Goal: Task Accomplishment & Management: Manage account settings

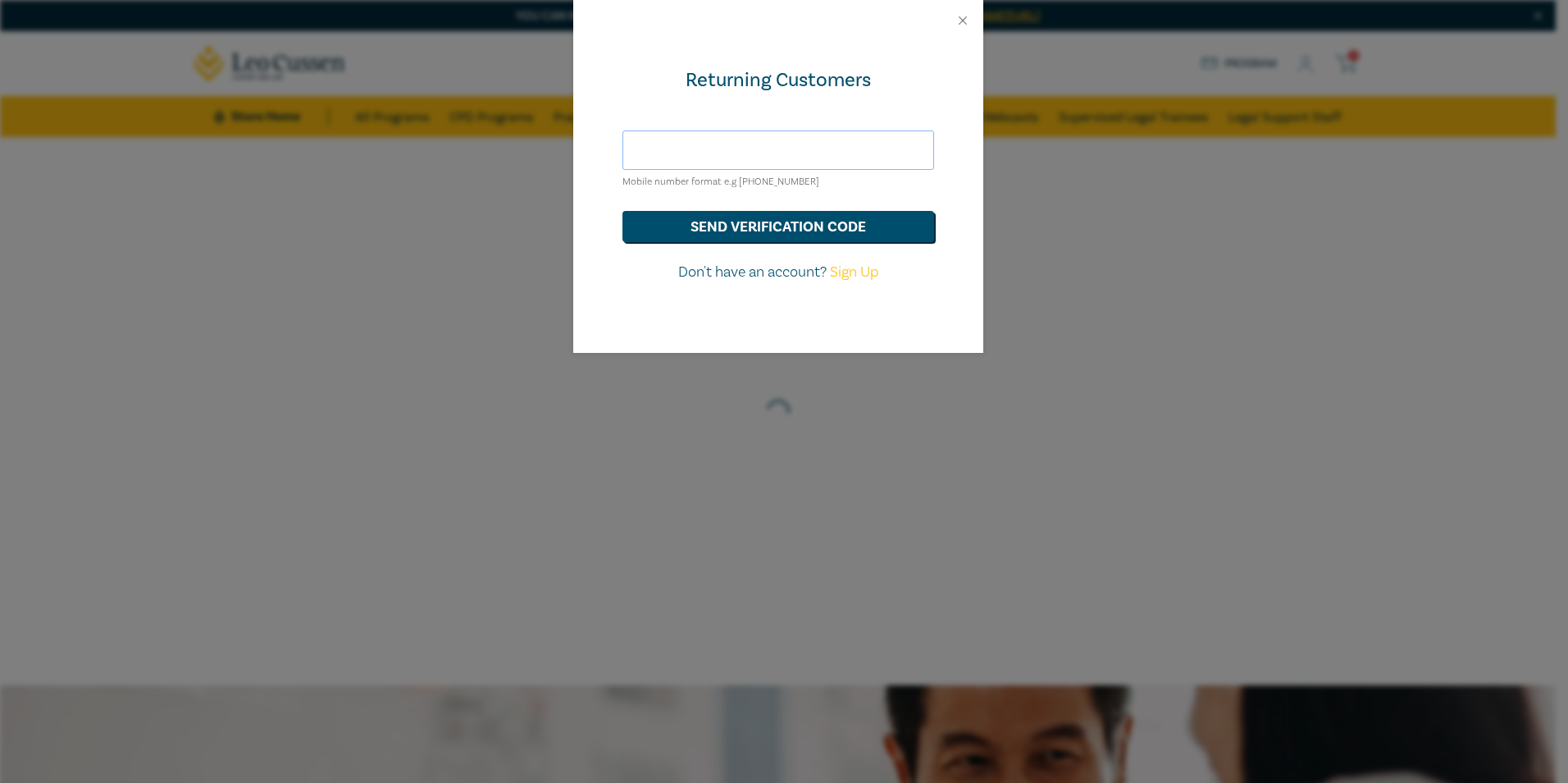
click at [733, 152] on input "text" at bounding box center [778, 150] width 312 height 40
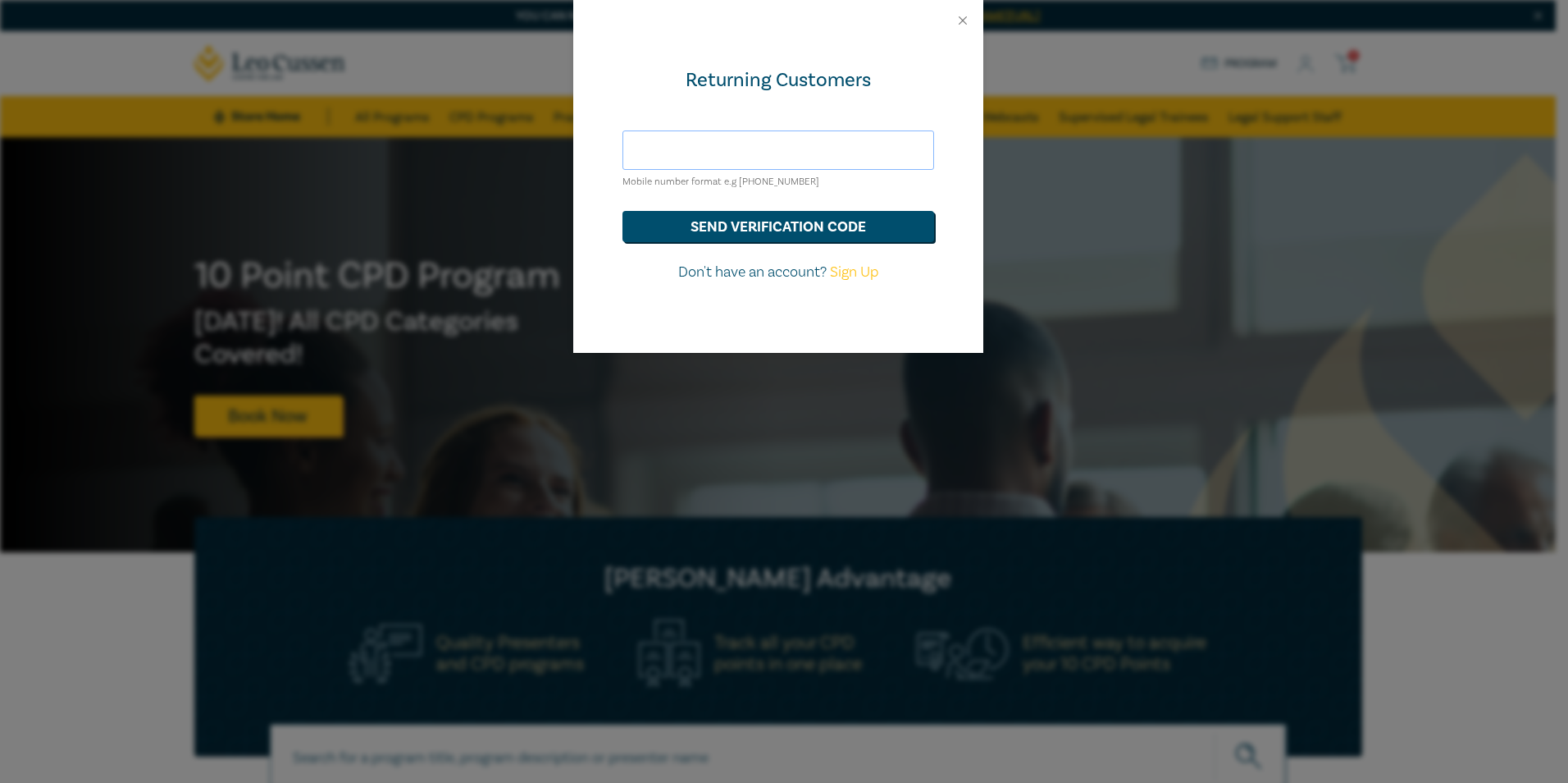
type input "jryan@nevetts.com.au"
click at [751, 234] on button "send verification code" at bounding box center [778, 226] width 312 height 31
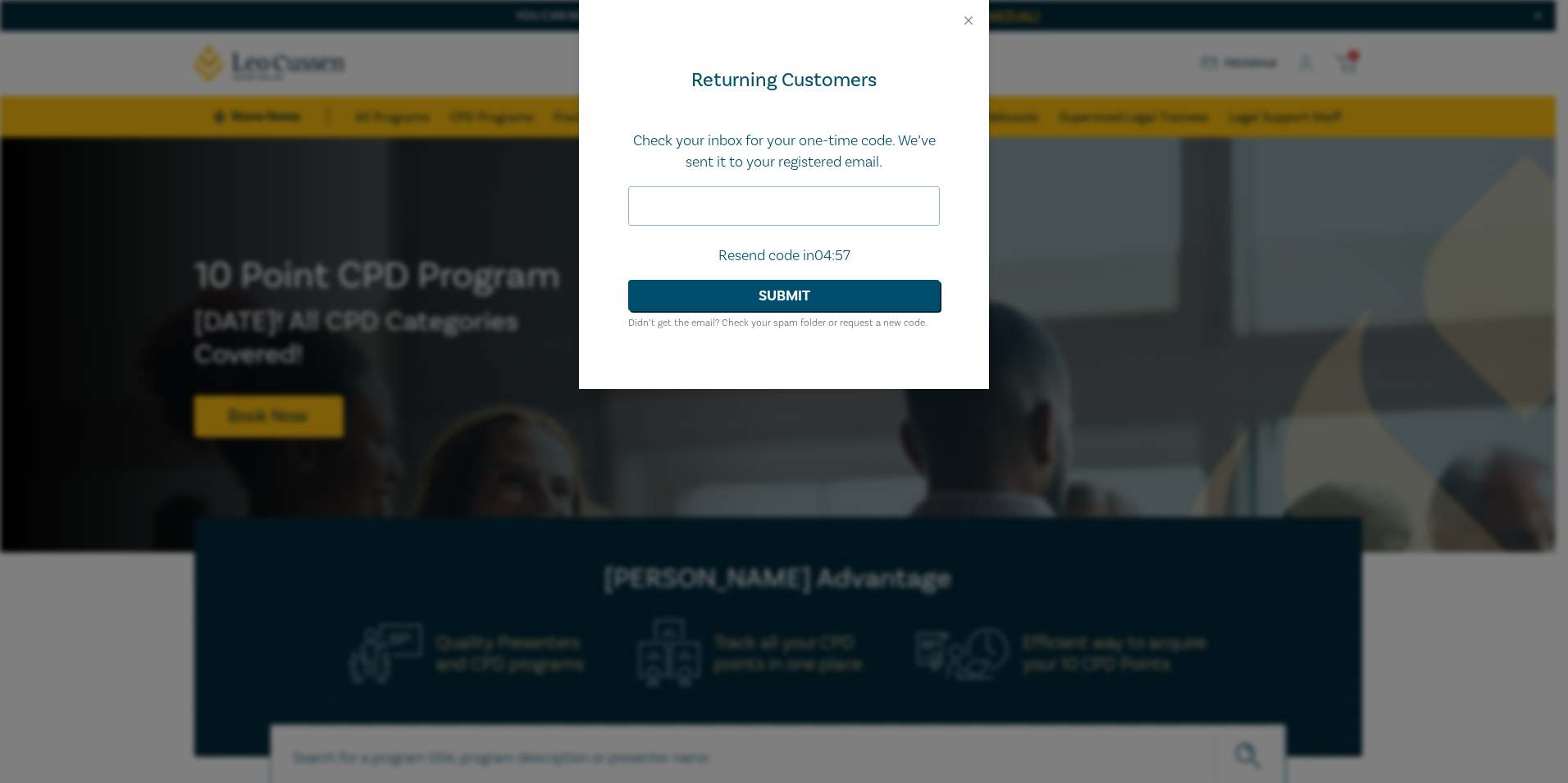
click at [709, 210] on input "text" at bounding box center [784, 206] width 312 height 40
click at [683, 210] on input "text" at bounding box center [784, 206] width 312 height 40
paste input "708109"
type input "708109"
click at [727, 300] on button "Submit" at bounding box center [784, 295] width 312 height 31
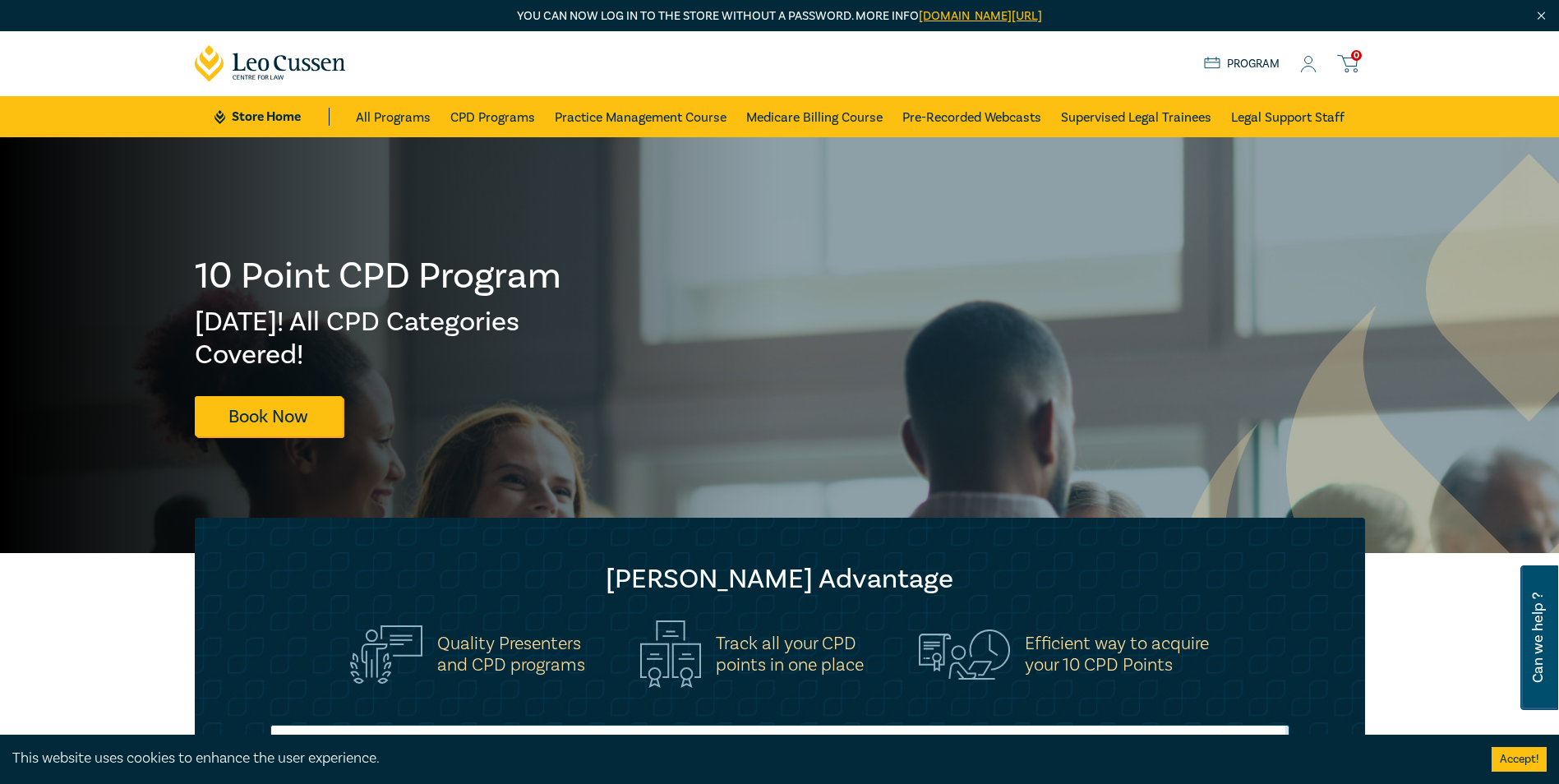
click at [1314, 63] on icon at bounding box center [1308, 65] width 16 height 17
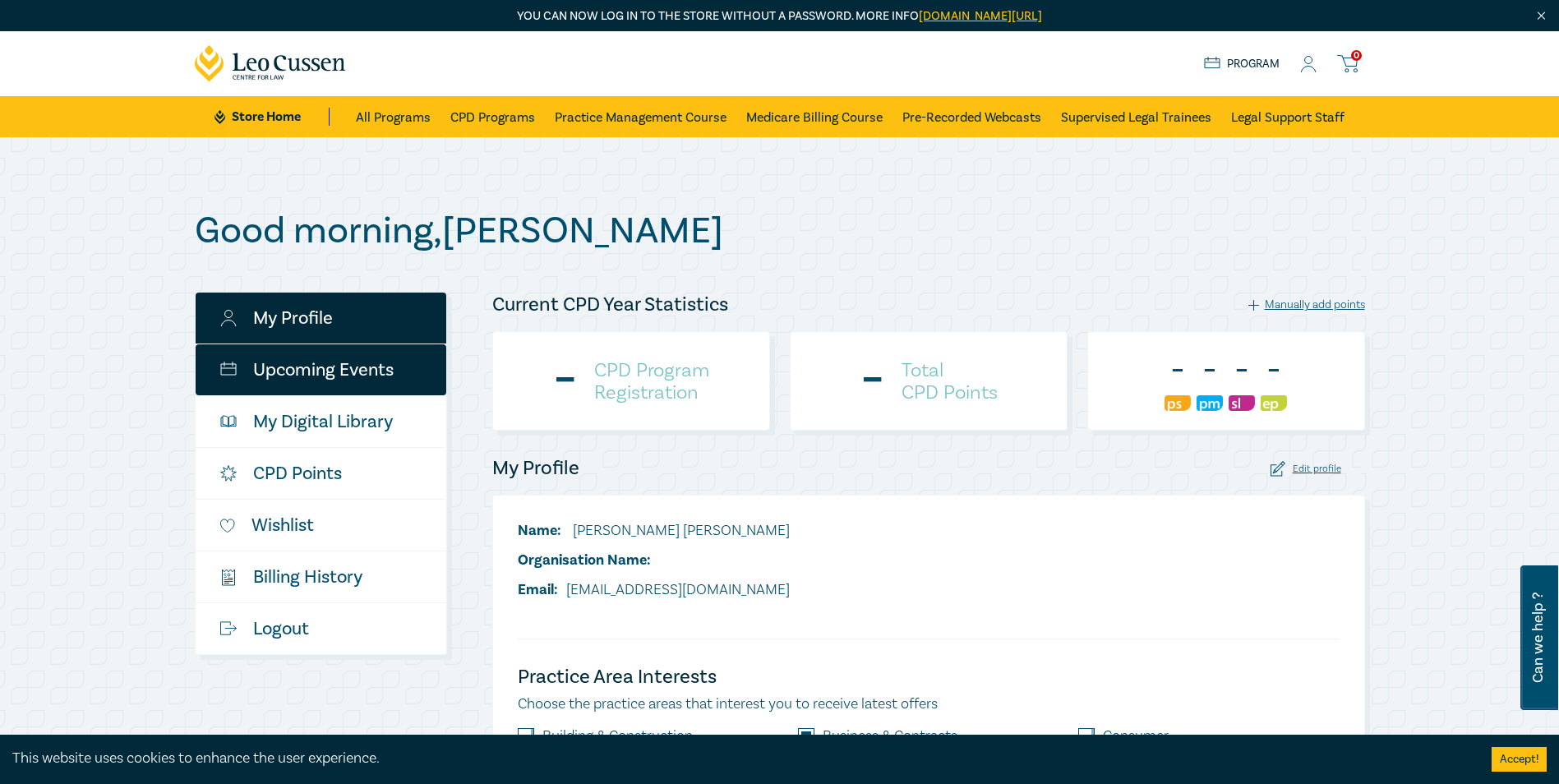
click at [354, 376] on link "Upcoming Events" at bounding box center [320, 369] width 250 height 51
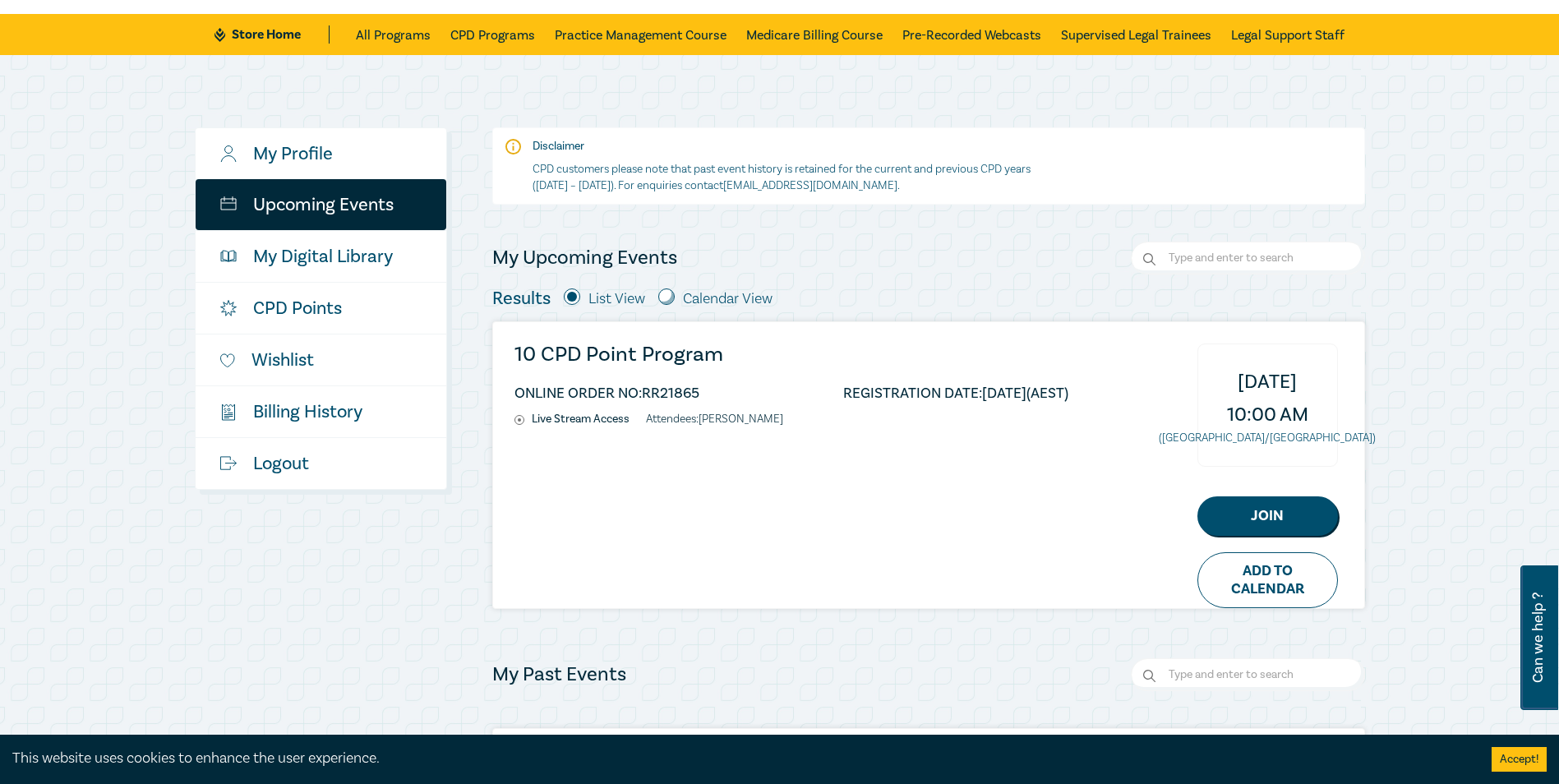
click at [607, 360] on h3 "10 CPD Point Program" at bounding box center [791, 354] width 554 height 22
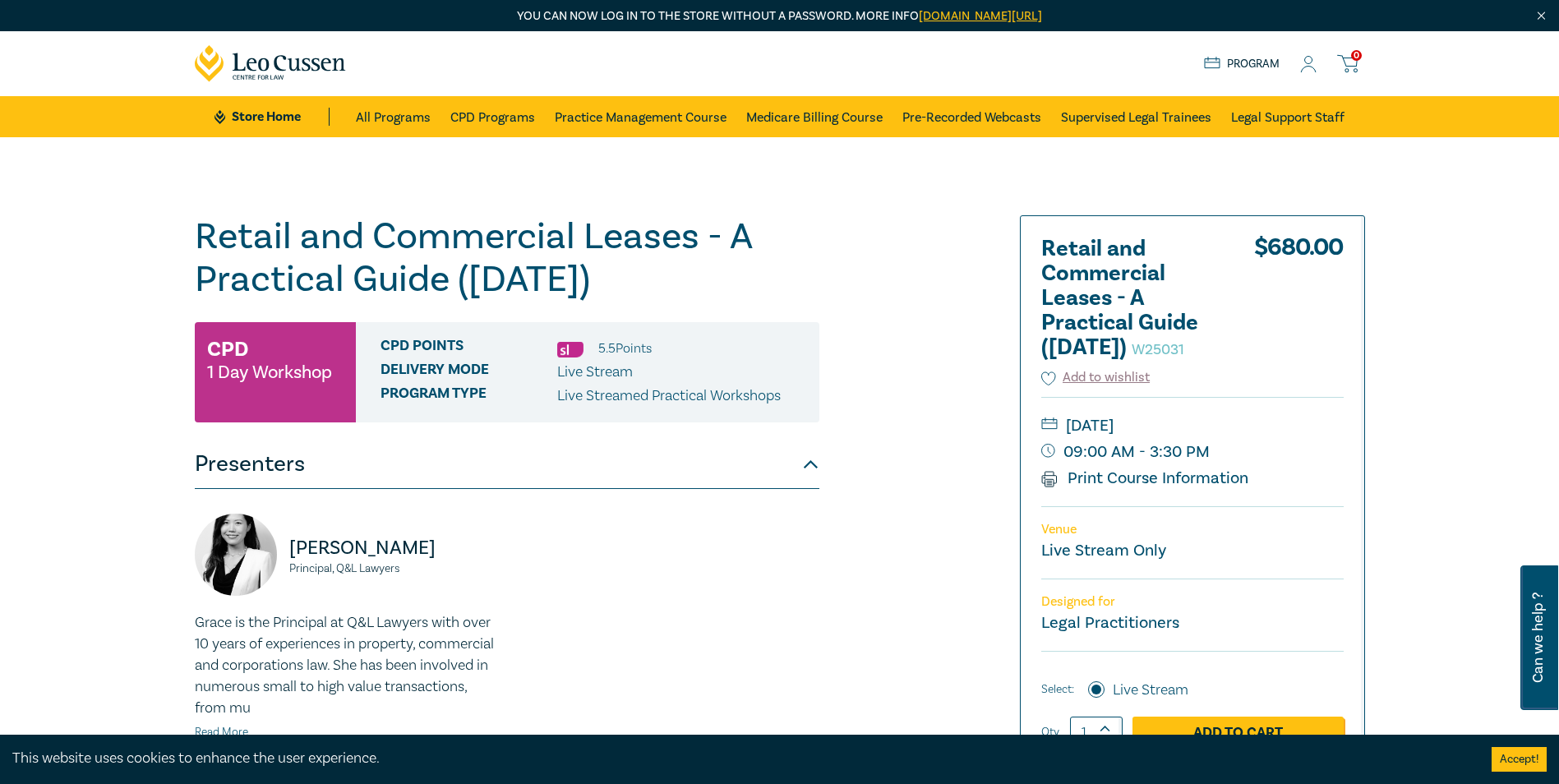
click at [1316, 57] on icon at bounding box center [1308, 65] width 16 height 17
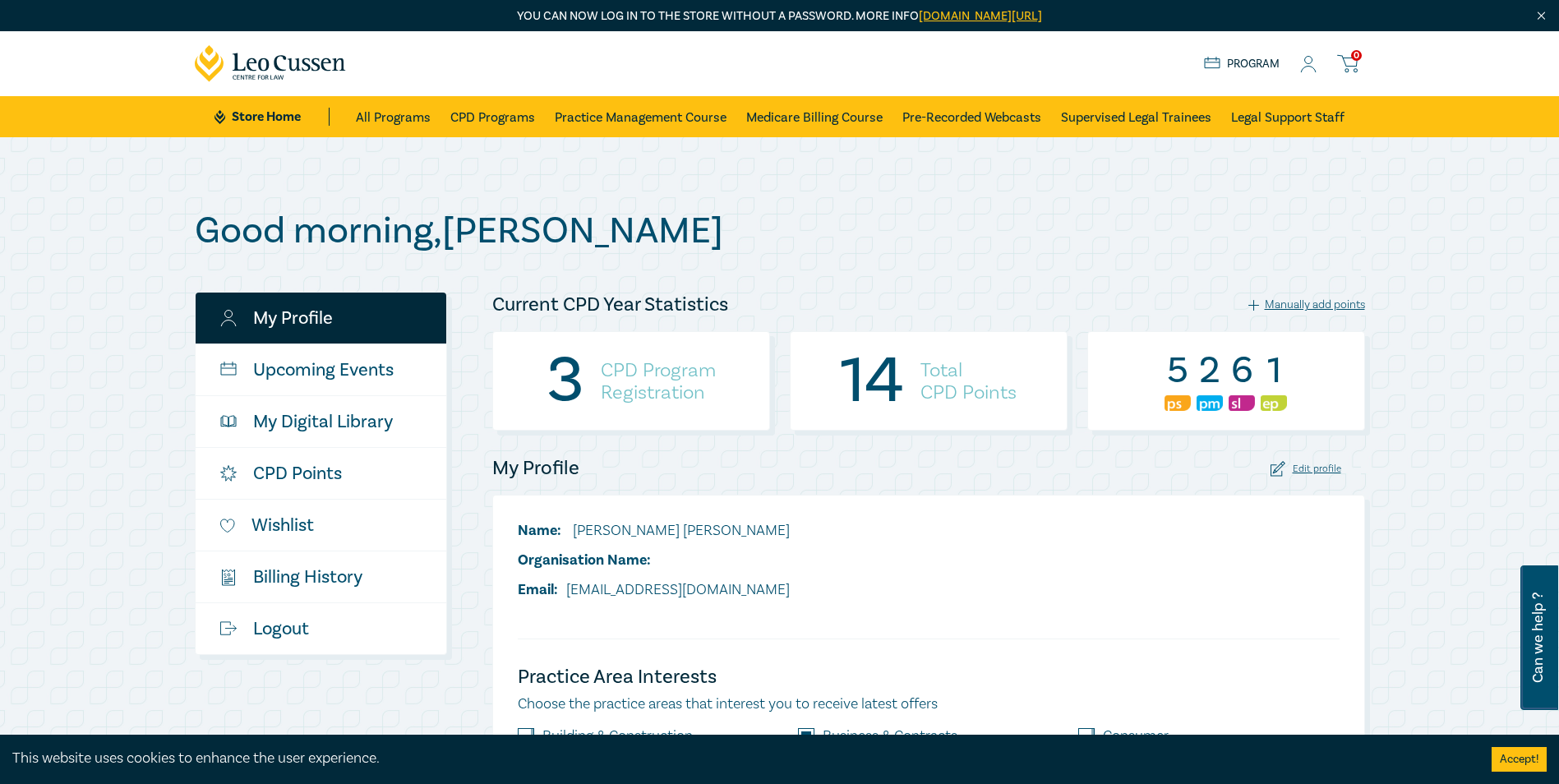
scroll to position [82, 0]
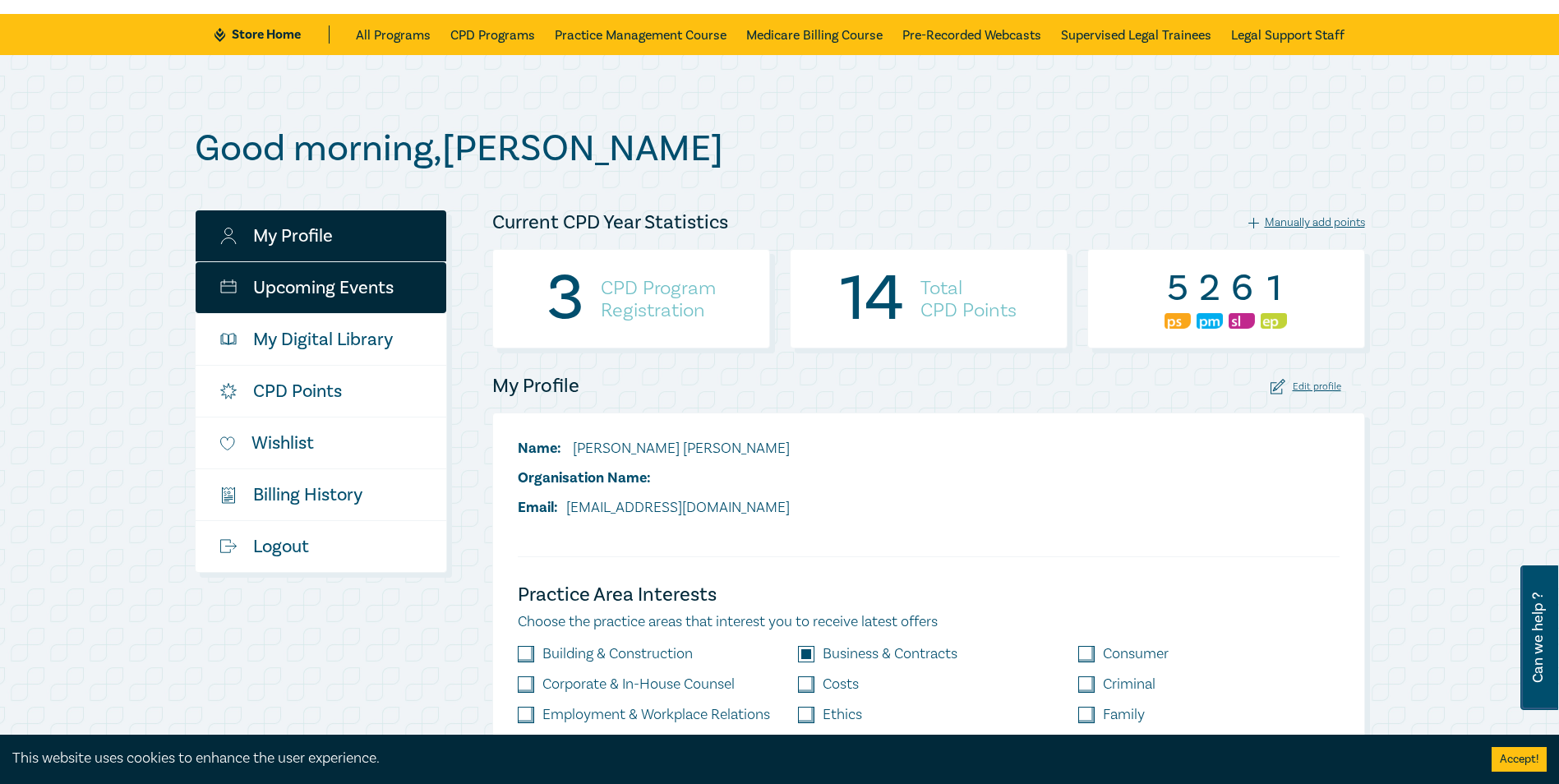
click at [362, 275] on link "Upcoming Events" at bounding box center [320, 287] width 250 height 51
